Goal: Information Seeking & Learning: Learn about a topic

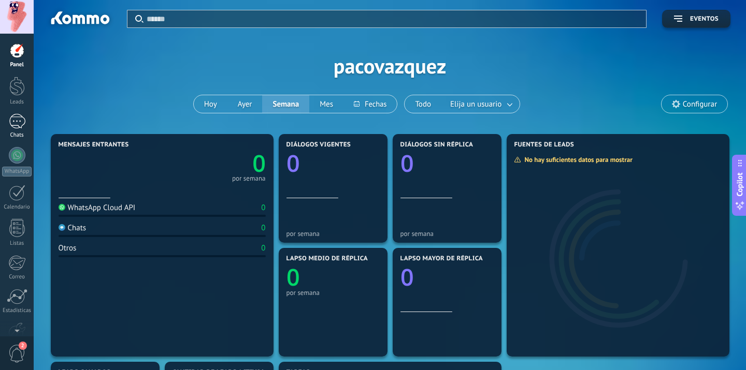
click at [15, 133] on div "Chats" at bounding box center [17, 135] width 30 height 7
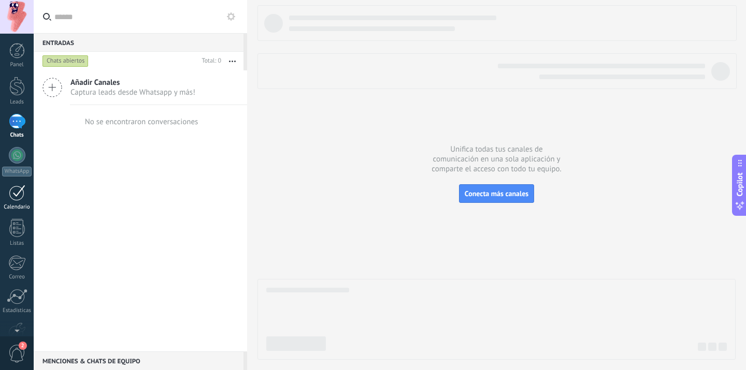
click at [19, 195] on div at bounding box center [17, 193] width 17 height 16
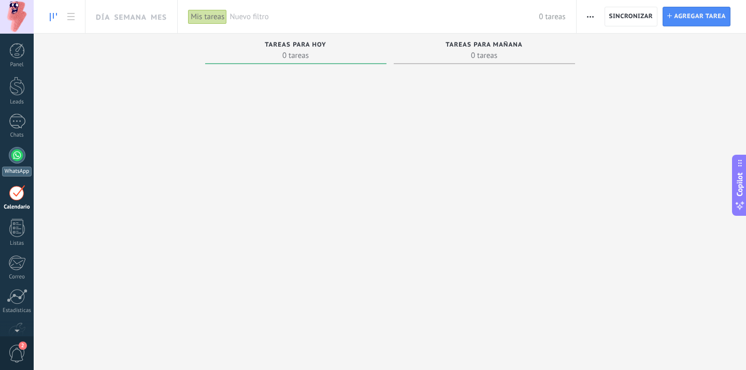
click at [15, 157] on div at bounding box center [17, 155] width 17 height 17
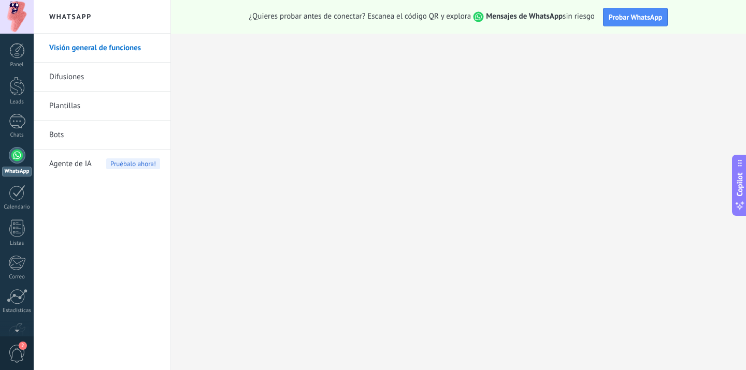
click at [17, 23] on div at bounding box center [17, 17] width 34 height 34
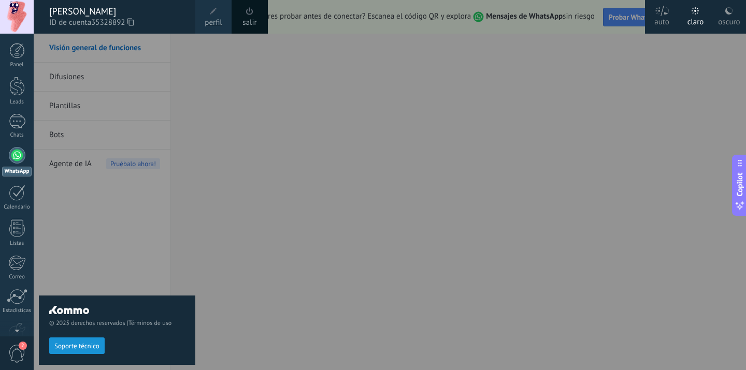
click at [616, 128] on div at bounding box center [407, 185] width 746 height 370
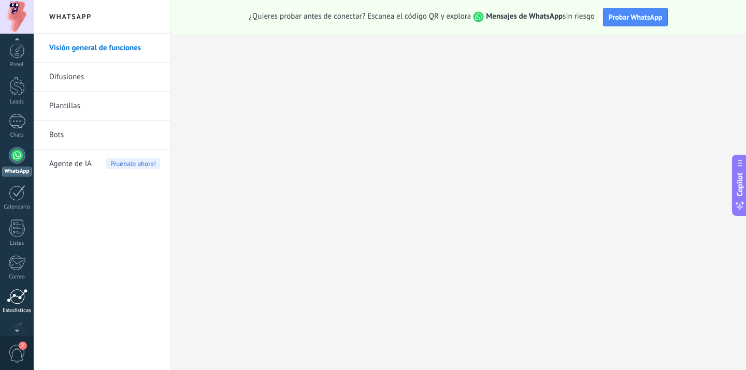
scroll to position [61, 0]
click at [19, 306] on div at bounding box center [17, 307] width 16 height 18
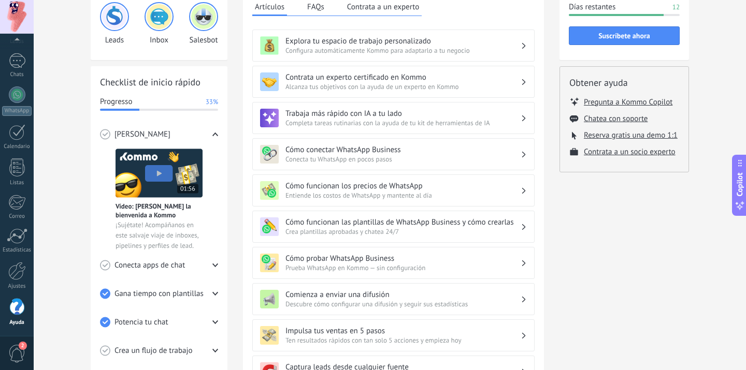
scroll to position [33, 0]
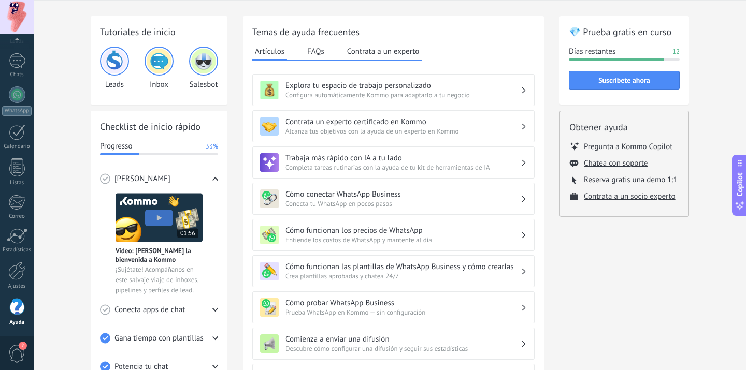
click at [160, 58] on img at bounding box center [159, 61] width 25 height 25
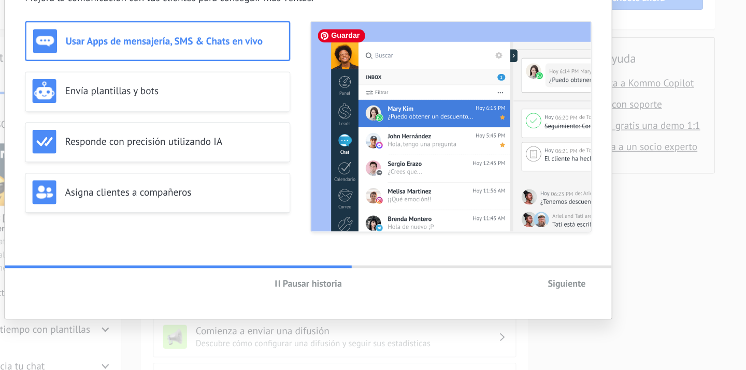
scroll to position [33, 0]
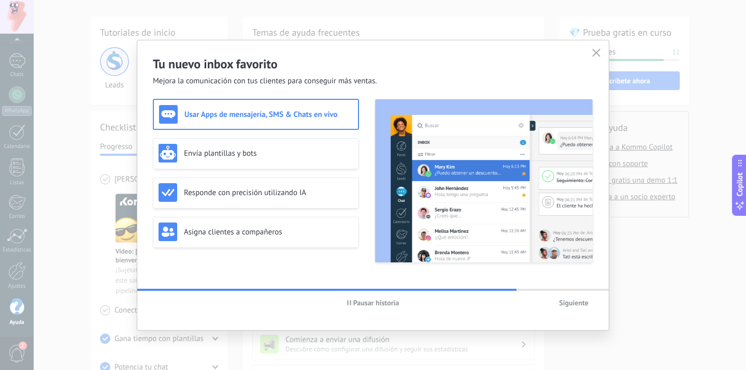
click at [369, 307] on span "Pausar historia" at bounding box center [376, 302] width 46 height 7
click at [69, 102] on div "Tu nuevo inbox favorito Mejora la comunicación con tus clientes para conseguir …" at bounding box center [373, 185] width 746 height 370
